Goal: Communication & Community: Answer question/provide support

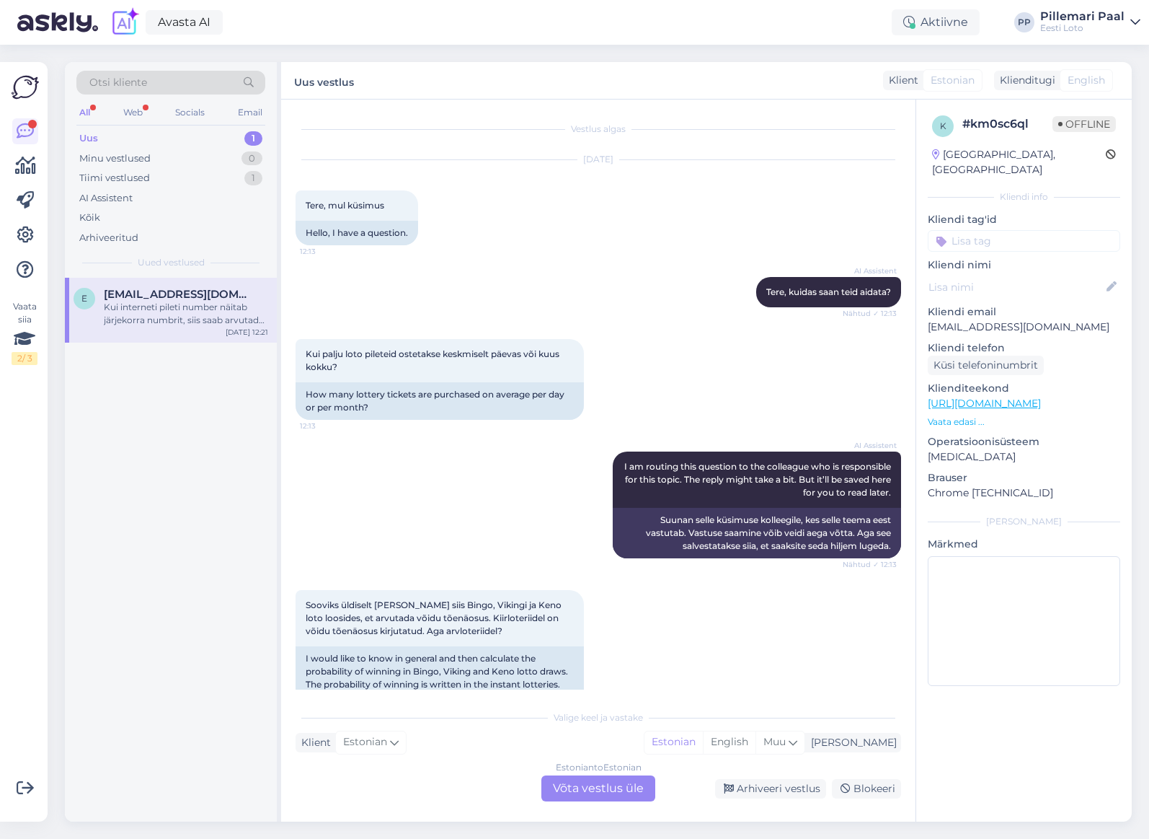
scroll to position [287, 0]
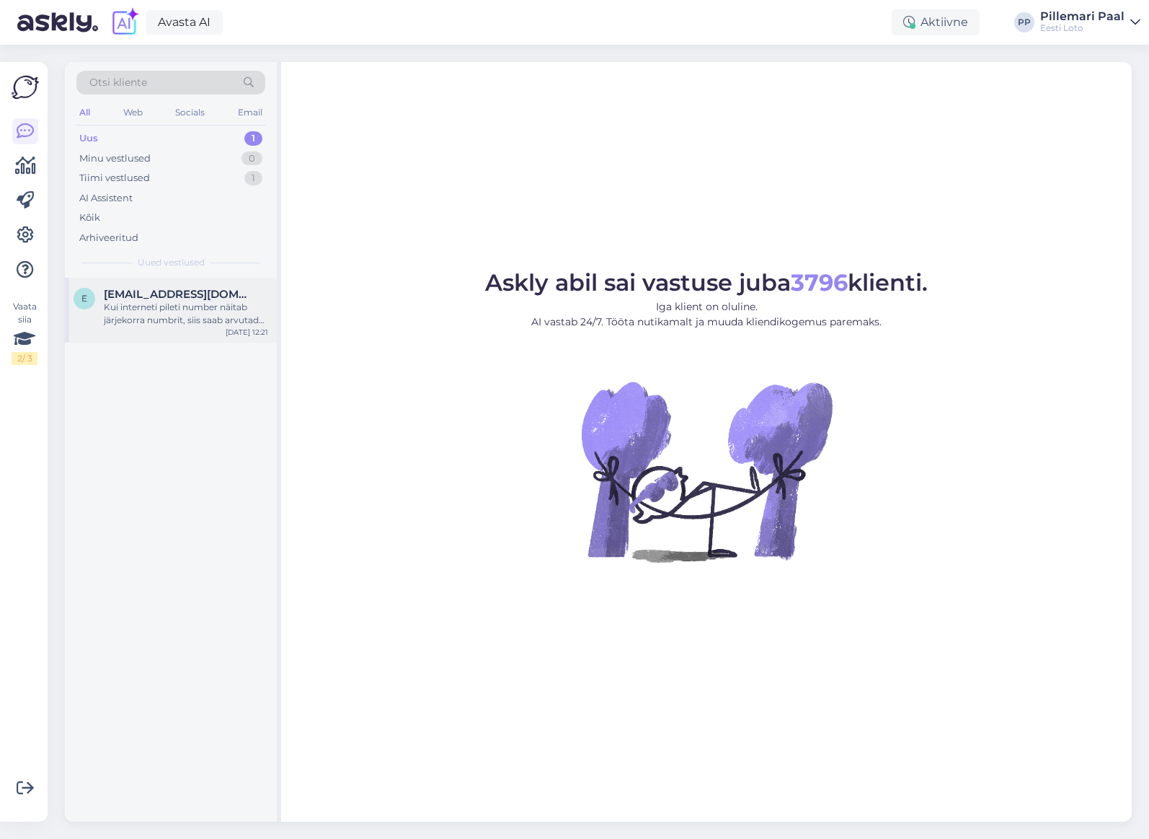
click at [204, 321] on div "Kui interneti pileti number näitab järjekorra numbrit, siis saab arvutada pilet…" at bounding box center [186, 314] width 164 height 26
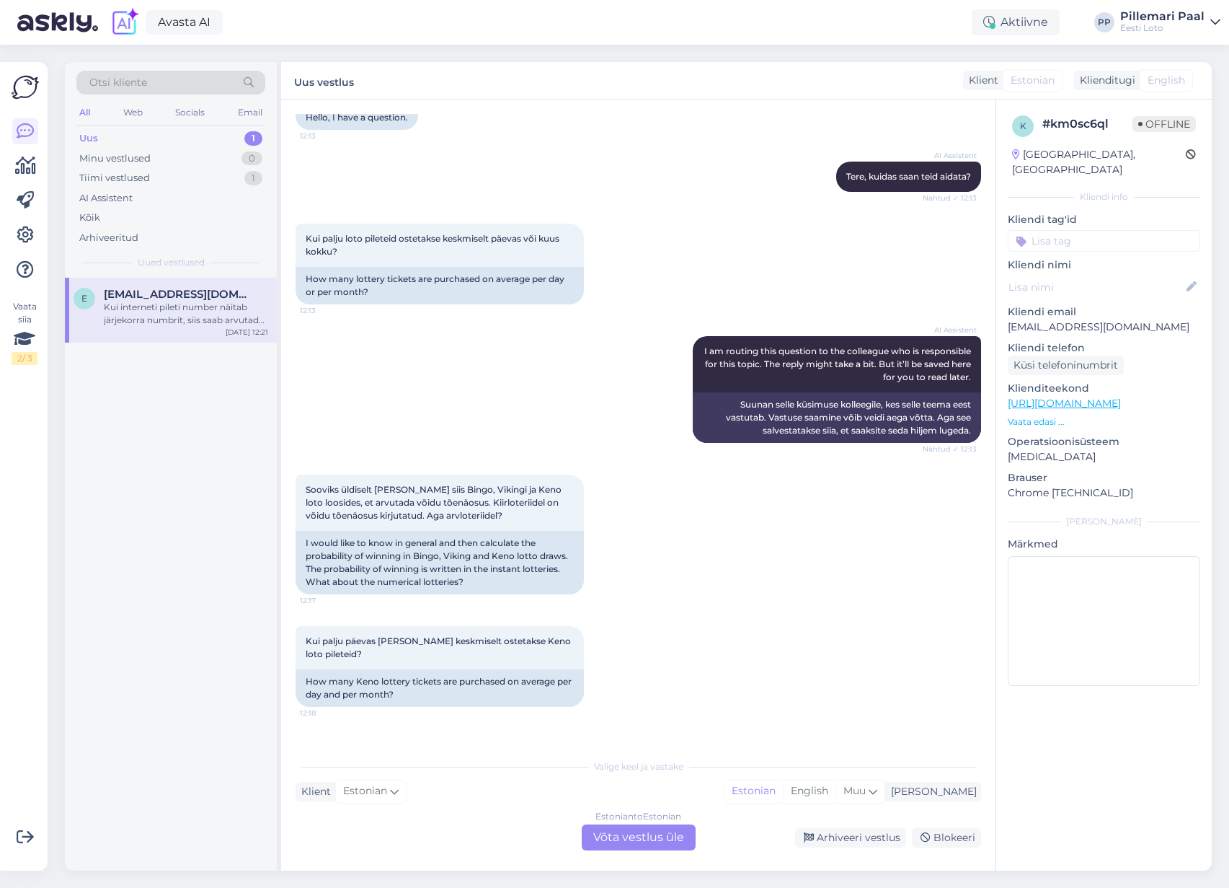
scroll to position [238, 0]
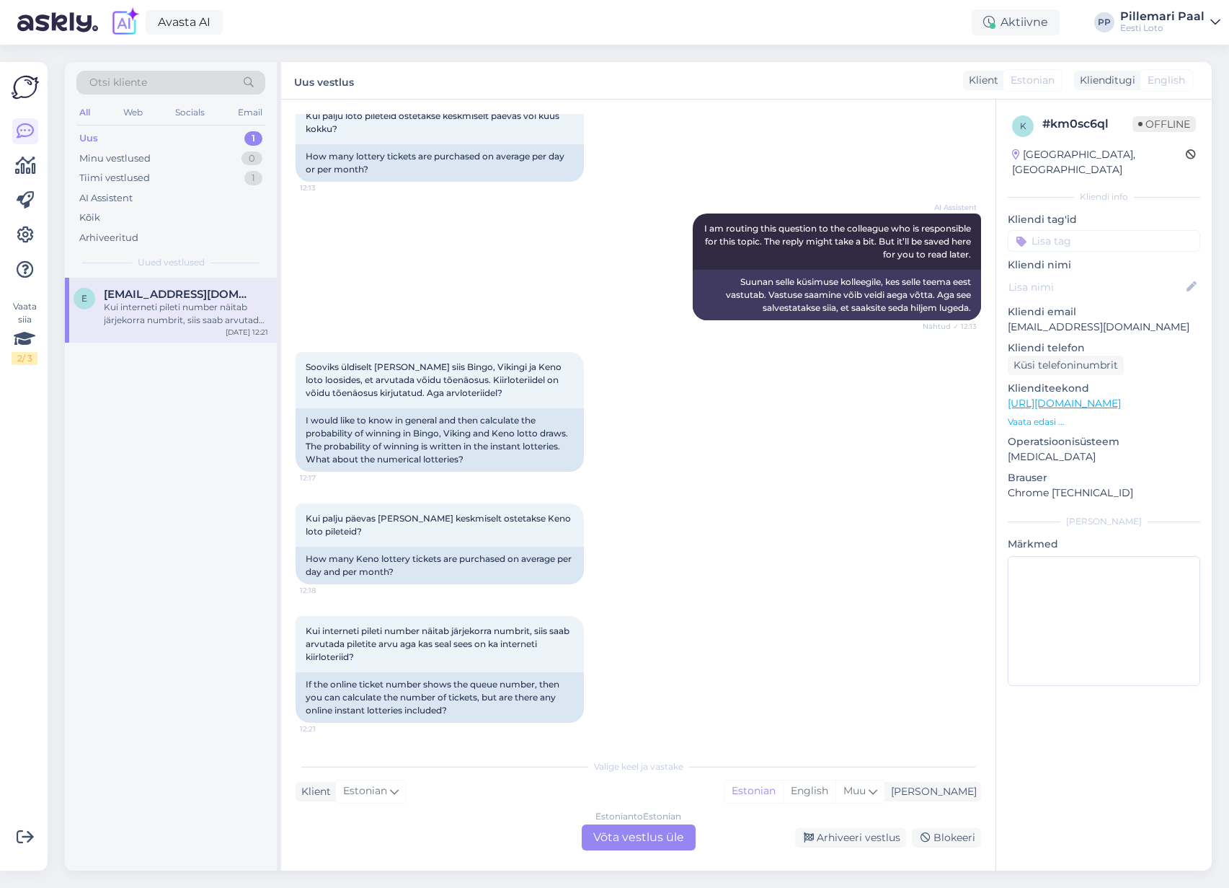
click at [803, 503] on div "Kui palju päevas ja kuus keskmiselt ostetakse Keno loto pileteid? 12:18 How man…" at bounding box center [639, 543] width 686 height 112
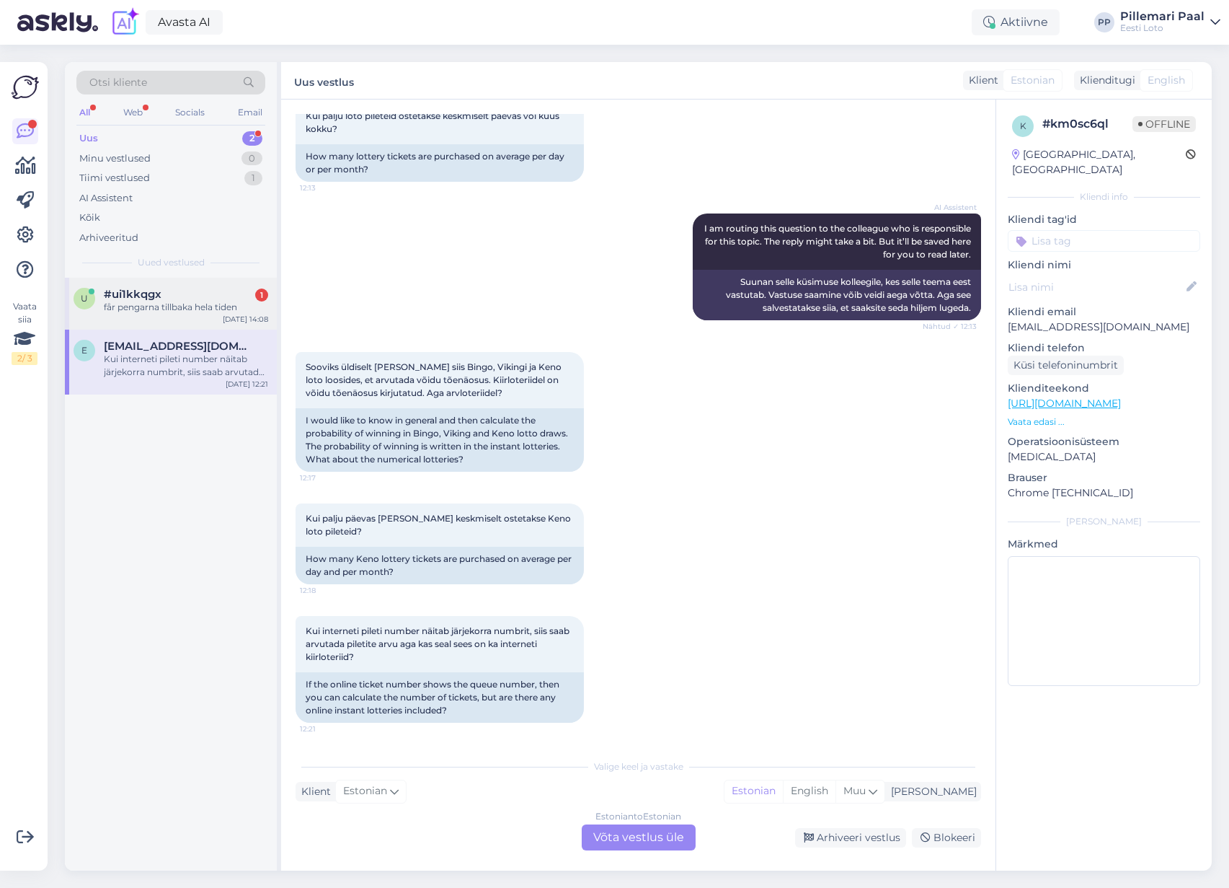
click at [164, 299] on div "#ui1kkqgx 1" at bounding box center [186, 294] width 164 height 13
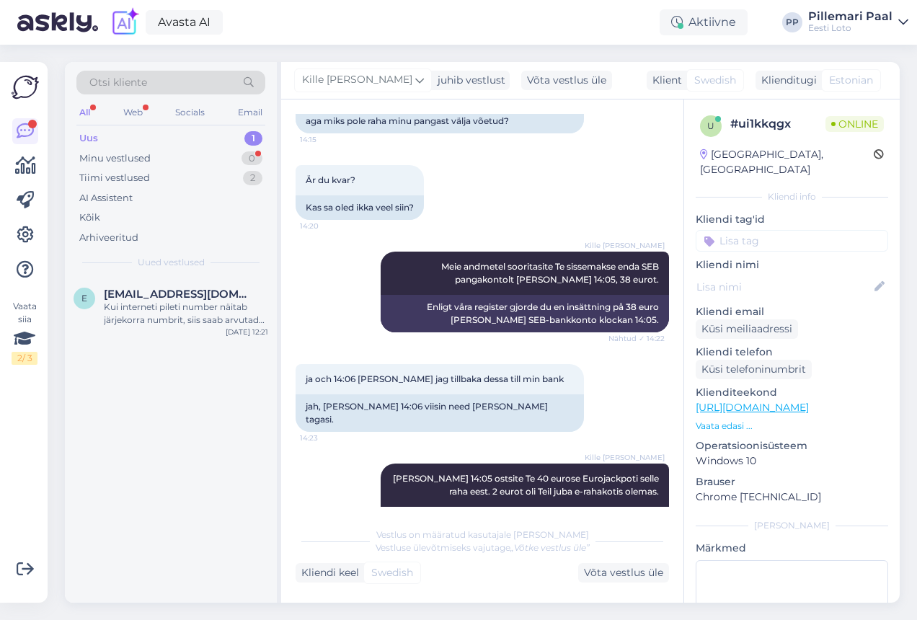
scroll to position [1914, 0]
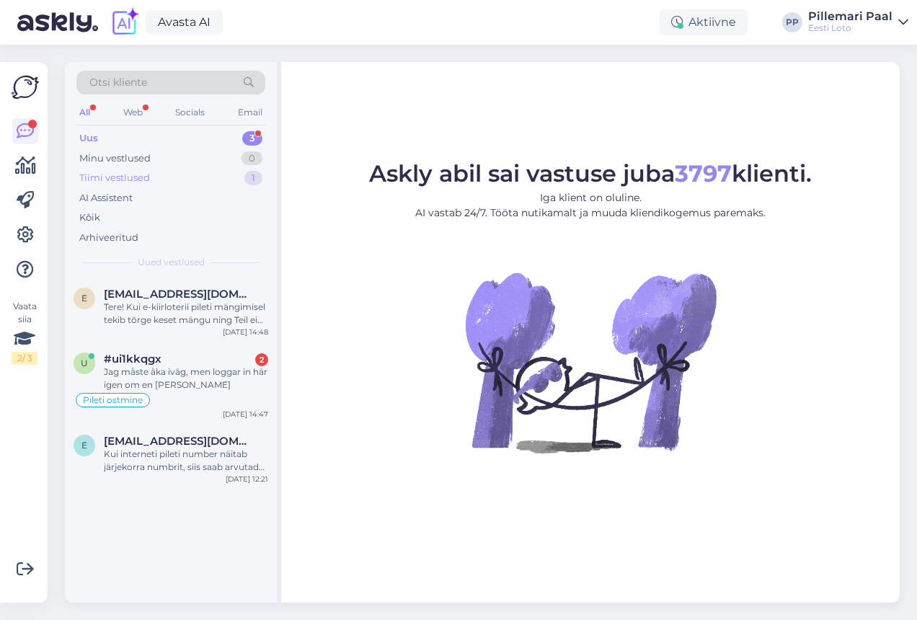
click at [128, 175] on div "Tiimi vestlused" at bounding box center [114, 178] width 71 height 14
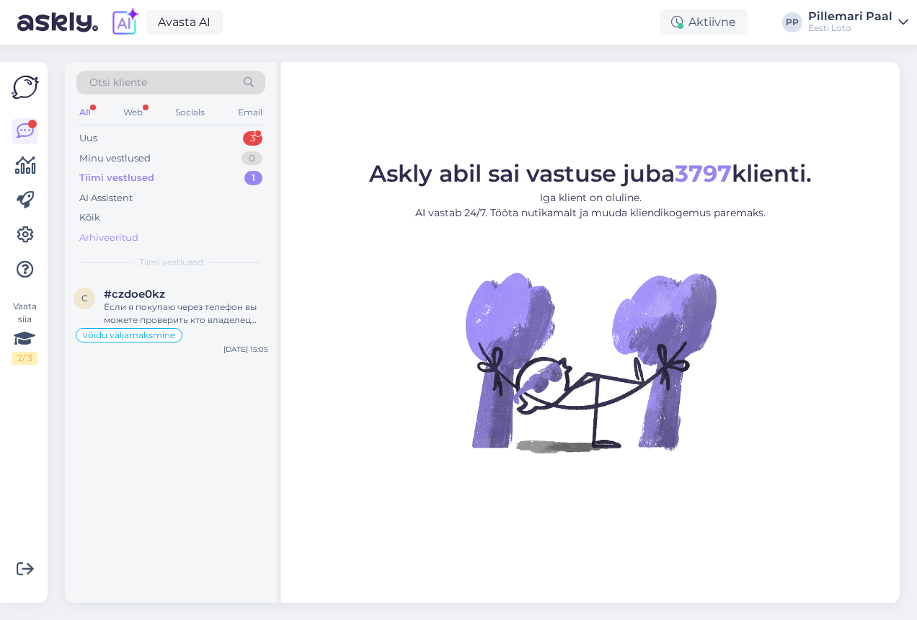
click at [114, 237] on div "Arhiveeritud" at bounding box center [108, 238] width 59 height 14
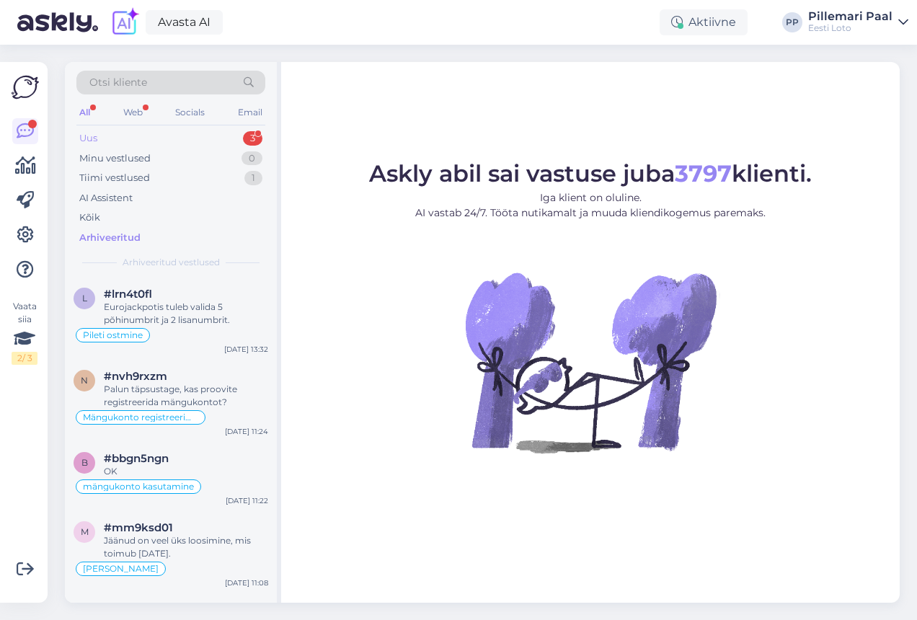
click at [138, 133] on div "Uus 3" at bounding box center [170, 138] width 189 height 20
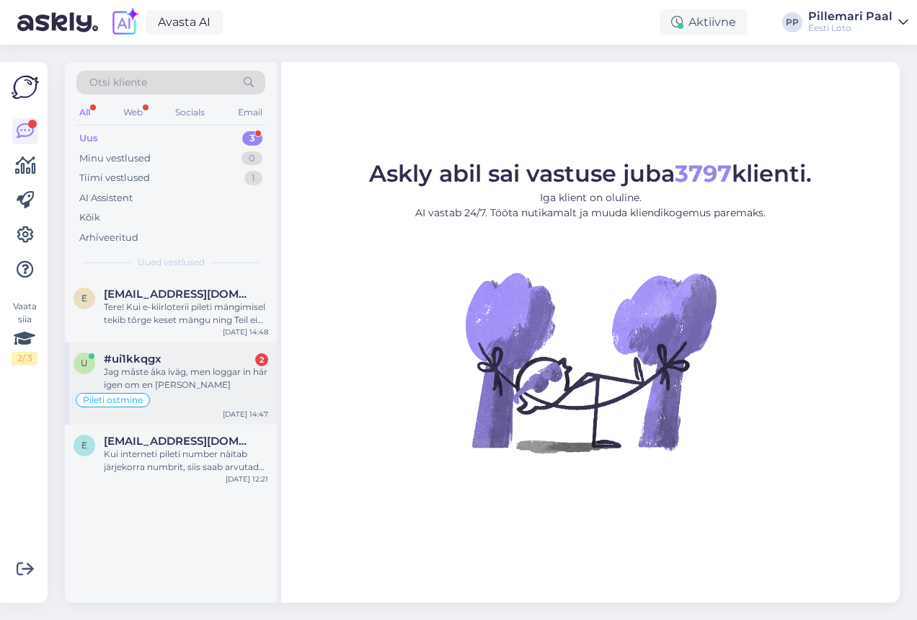
click at [176, 378] on div "Jag måste åka iväg, men loggar in här igen om en [PERSON_NAME]" at bounding box center [186, 379] width 164 height 26
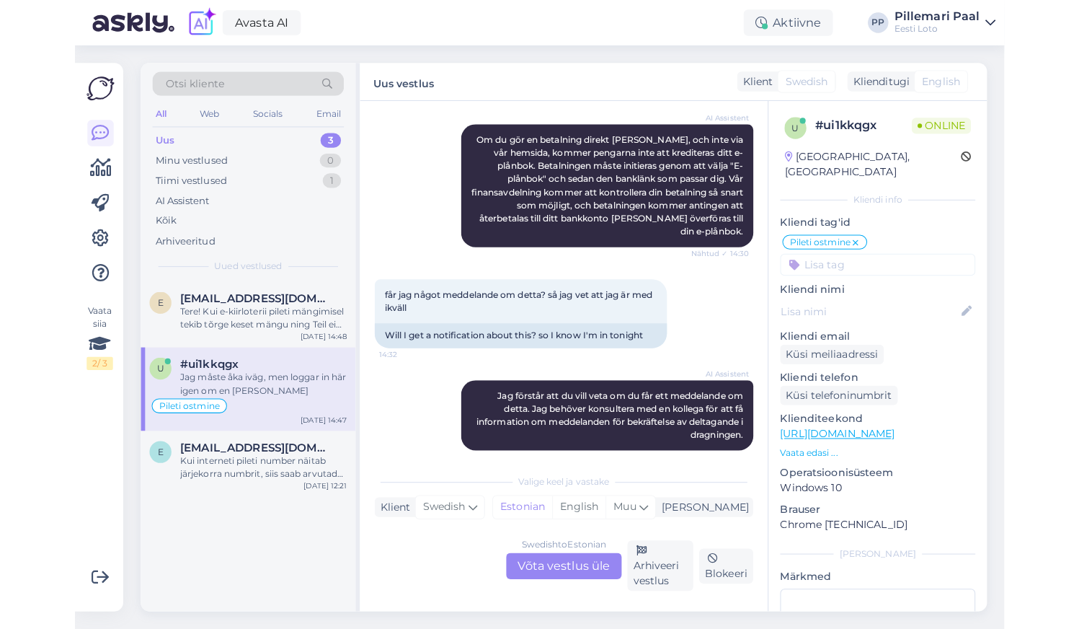
scroll to position [2999, 0]
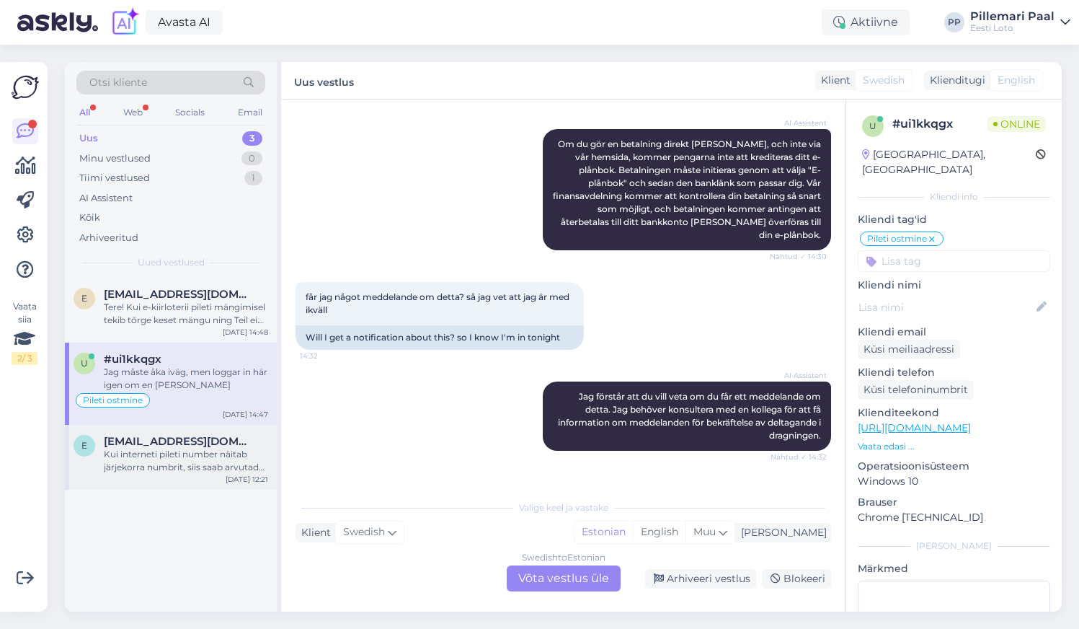
click at [144, 463] on div "Kui interneti pileti number näitab järjekorra numbrit, siis saab arvutada pilet…" at bounding box center [186, 461] width 164 height 26
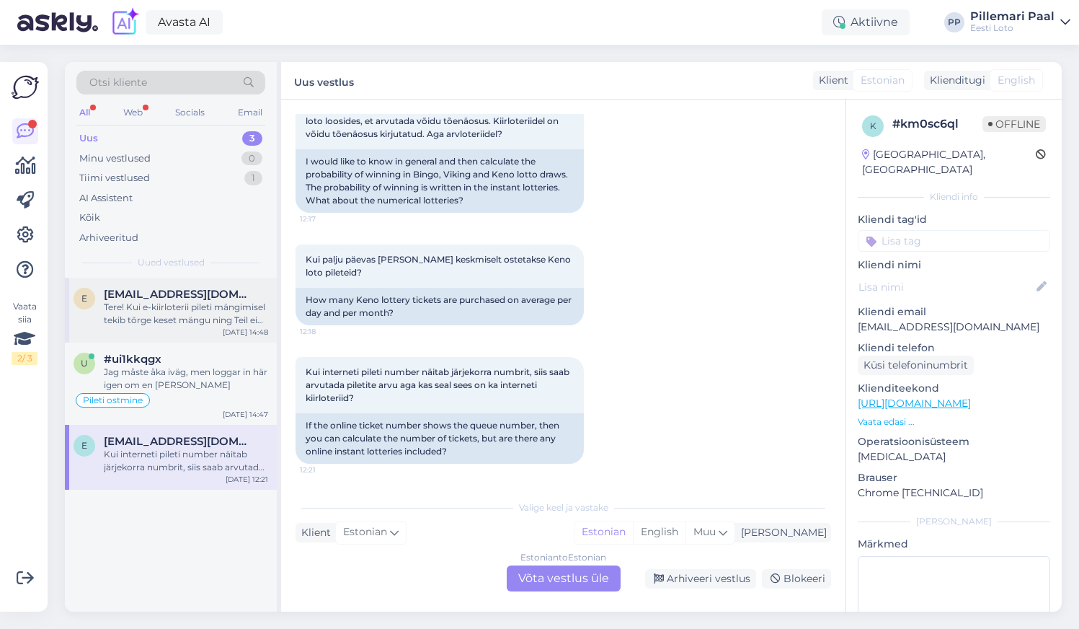
click at [163, 330] on div "e erikasari03@gmail.com Tere! Kui e-kiirloterii pileti mängimisel tekib tõrge k…" at bounding box center [171, 310] width 212 height 65
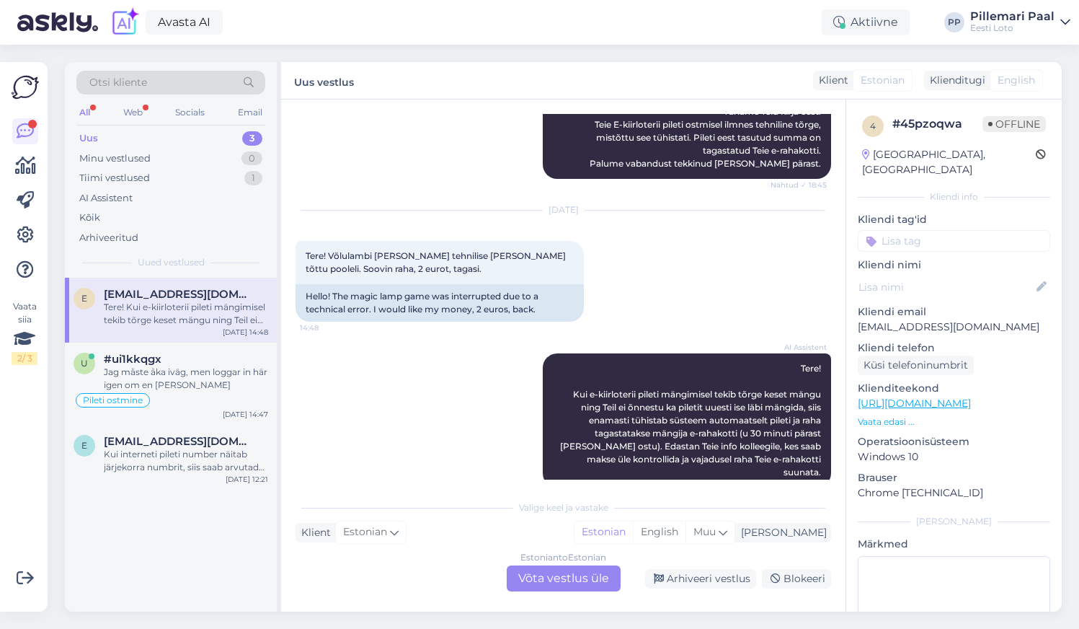
scroll to position [608, 0]
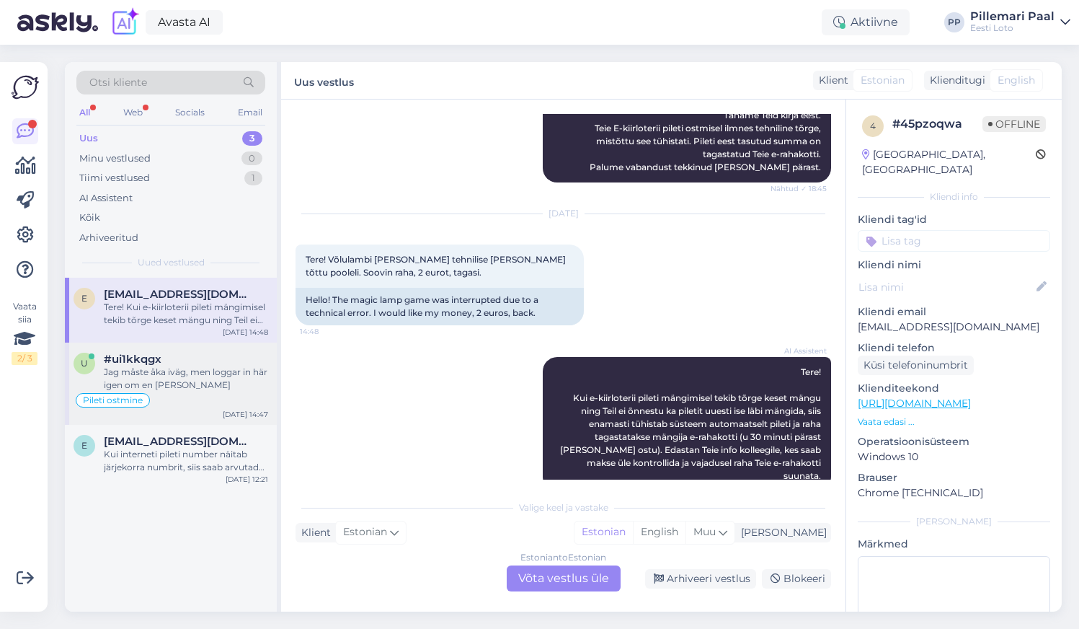
click at [171, 384] on div "Jag måste åka iväg, men loggar in här igen om en [PERSON_NAME]" at bounding box center [186, 379] width 164 height 26
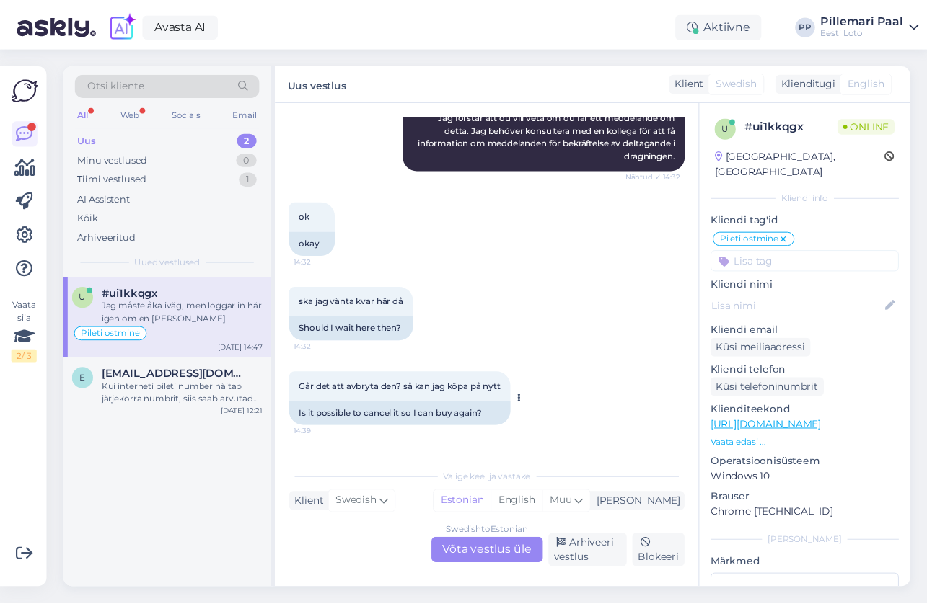
scroll to position [3306, 0]
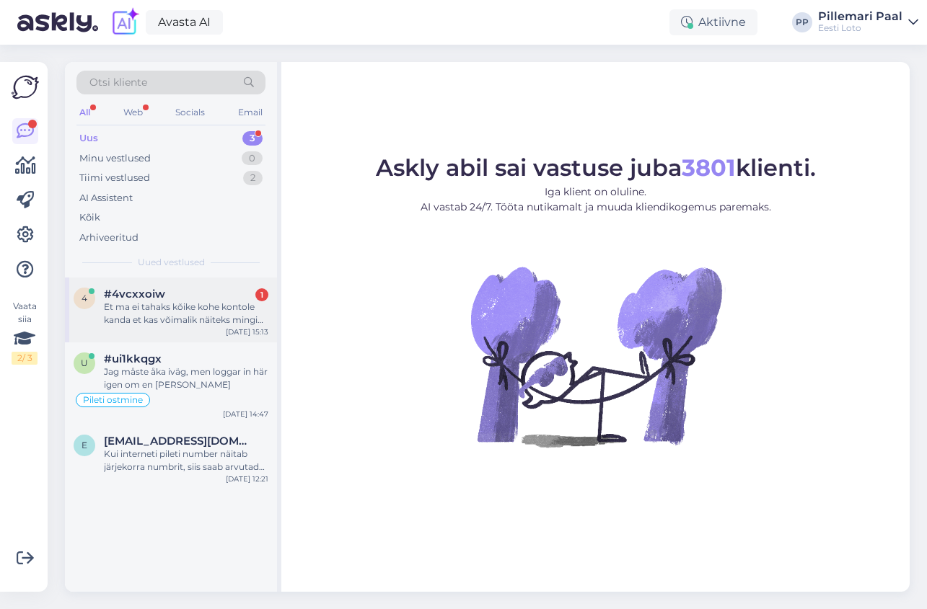
click at [154, 309] on div "Et ma ei tahaks kõike kohe kontole kanda et kas võimalik näiteks mingi osa ?" at bounding box center [186, 314] width 164 height 26
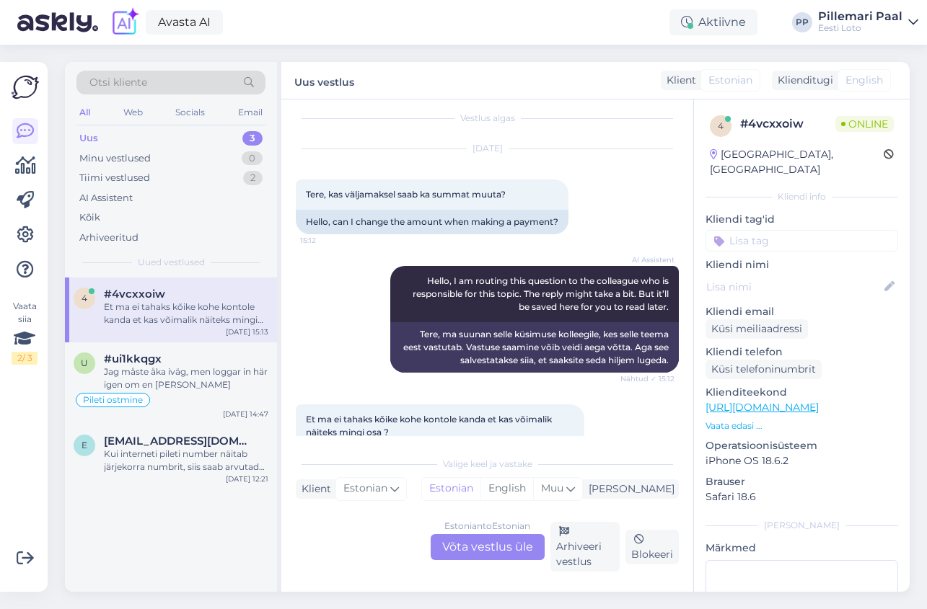
scroll to position [4, 0]
